Goal: Transaction & Acquisition: Purchase product/service

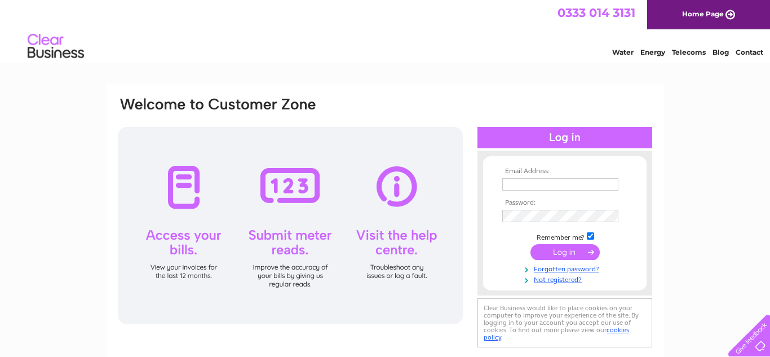
type input "[EMAIL_ADDRESS][DOMAIN_NAME]"
click at [570, 253] on input "submit" at bounding box center [565, 252] width 69 height 16
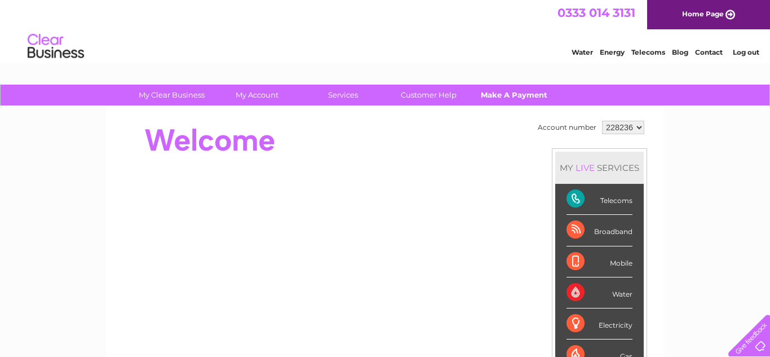
click at [502, 92] on link "Make A Payment" at bounding box center [514, 95] width 93 height 21
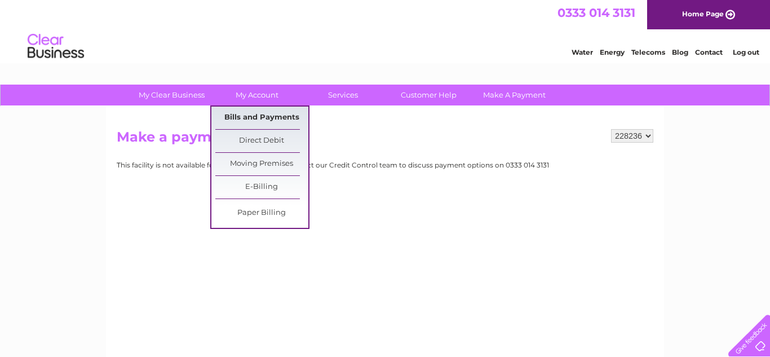
click at [262, 118] on link "Bills and Payments" at bounding box center [261, 118] width 93 height 23
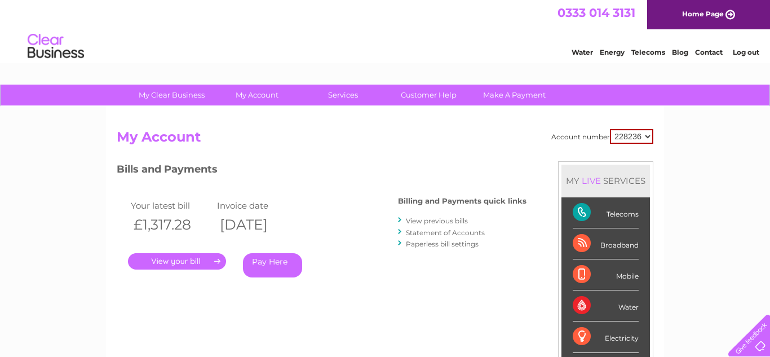
click at [268, 262] on link "Pay Here" at bounding box center [272, 265] width 59 height 24
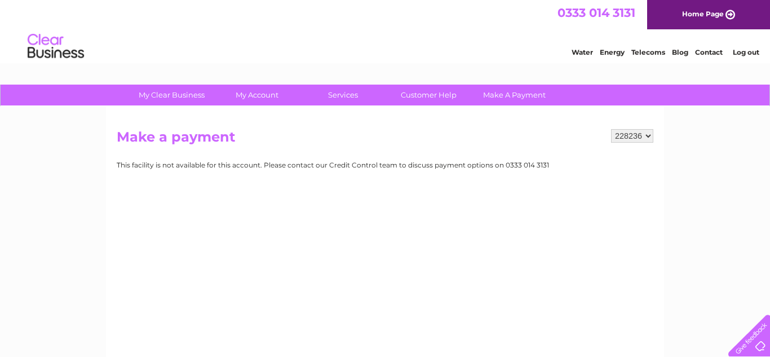
click at [268, 262] on div "228236 Make a payment This facility is not available for this account. Please c…" at bounding box center [385, 265] width 558 height 316
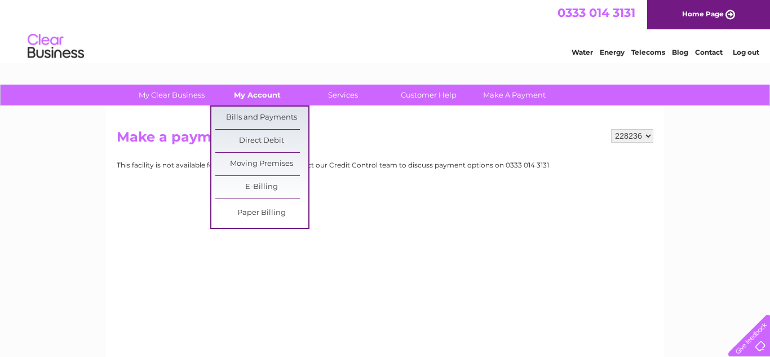
click at [259, 99] on link "My Account" at bounding box center [257, 95] width 93 height 21
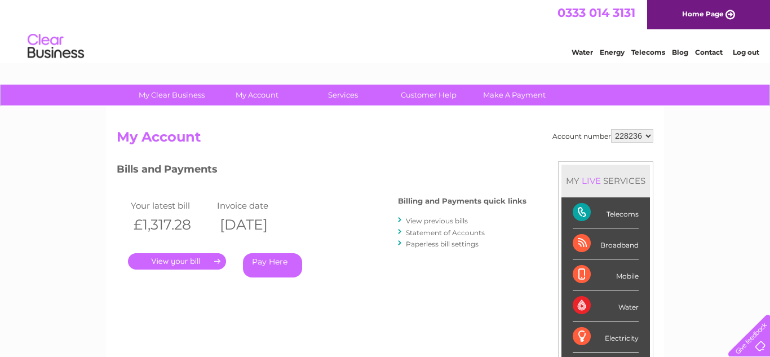
click at [264, 268] on link "Pay Here" at bounding box center [272, 265] width 59 height 24
click at [425, 94] on link "Customer Help" at bounding box center [428, 95] width 93 height 21
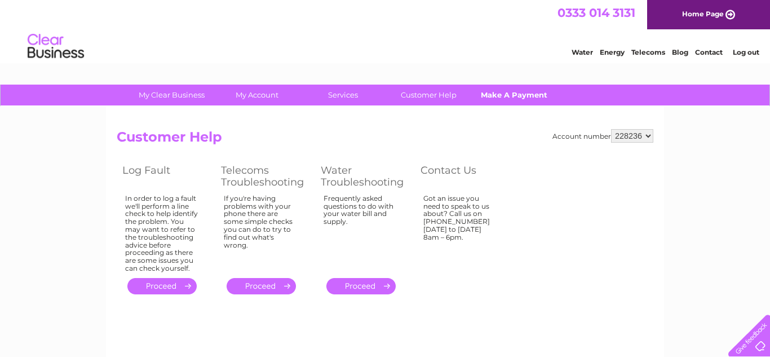
click at [506, 95] on link "Make A Payment" at bounding box center [514, 95] width 93 height 21
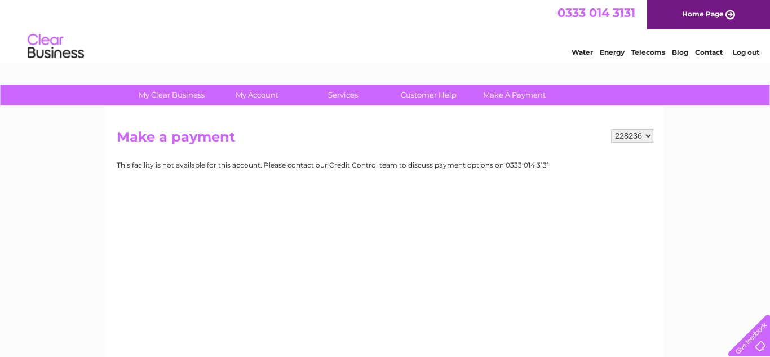
click at [564, 39] on div "Water Energy Telecoms Blog Contact Log out" at bounding box center [659, 47] width 221 height 23
